Goal: Task Accomplishment & Management: Manage account settings

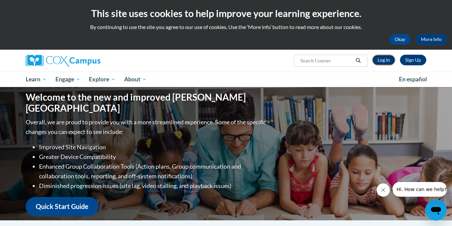
click at [387, 62] on link "Log In" at bounding box center [383, 60] width 23 height 11
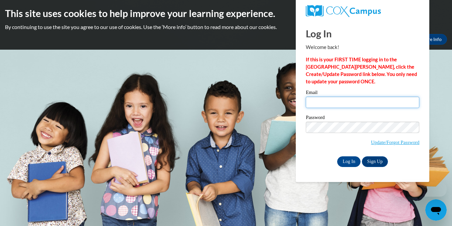
click at [341, 108] on input "Email" at bounding box center [363, 102] width 114 height 11
type input "mjmicolichek@pulaskischools.org"
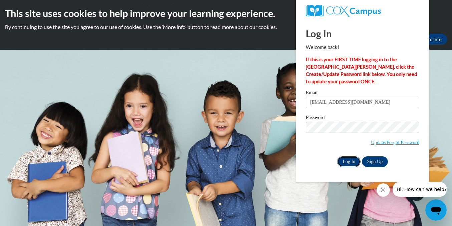
click at [351, 162] on input "Log In" at bounding box center [348, 162] width 23 height 11
